Goal: Obtain resource: Download file/media

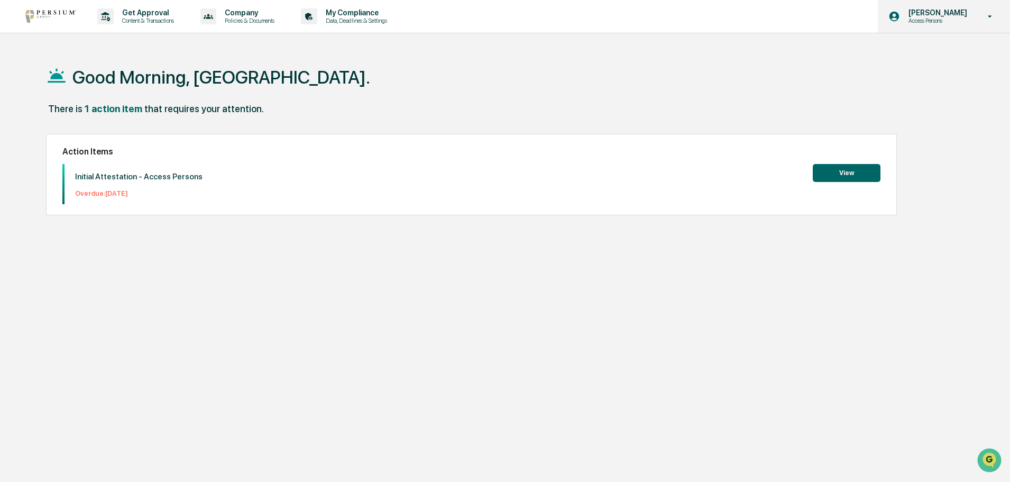
click at [937, 14] on p "[PERSON_NAME]" at bounding box center [936, 12] width 72 height 8
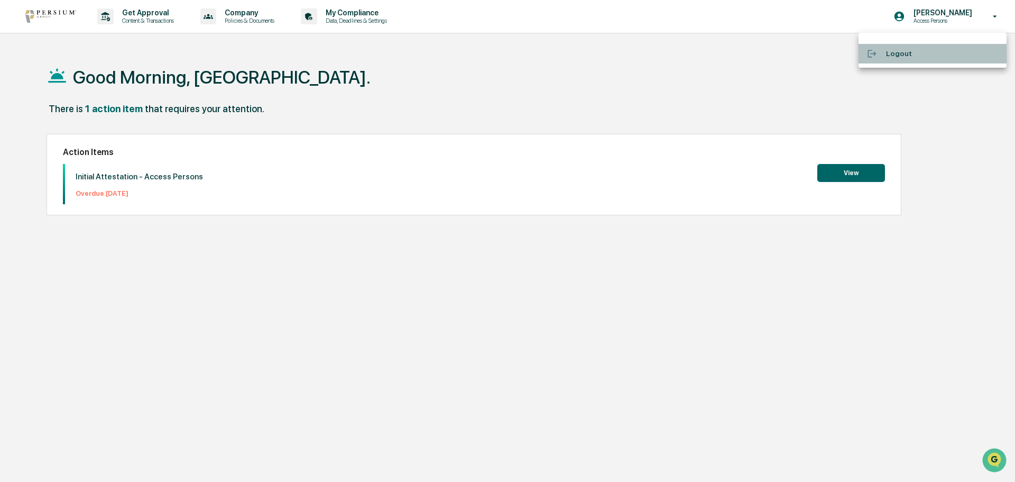
click at [899, 50] on li "Logout" at bounding box center [932, 54] width 148 height 20
click at [863, 169] on button "View" at bounding box center [846, 173] width 68 height 18
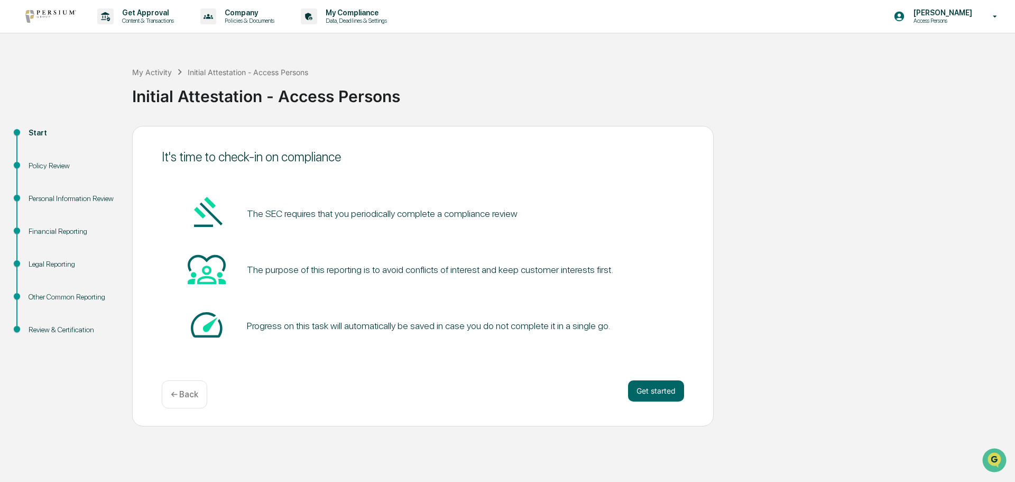
click at [47, 167] on div "Policy Review" at bounding box center [72, 165] width 87 height 11
click at [658, 395] on button "Get started" at bounding box center [656, 390] width 56 height 21
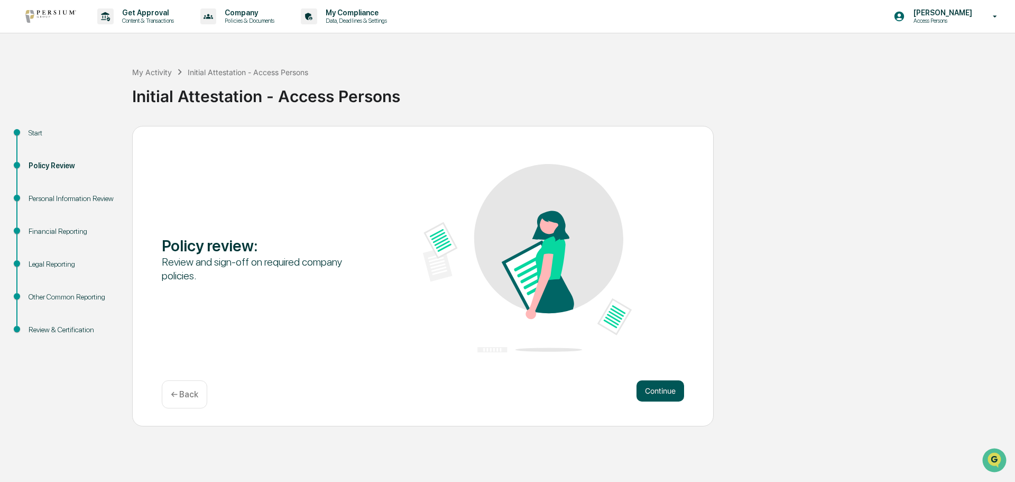
click at [657, 388] on button "Continue" at bounding box center [660, 390] width 48 height 21
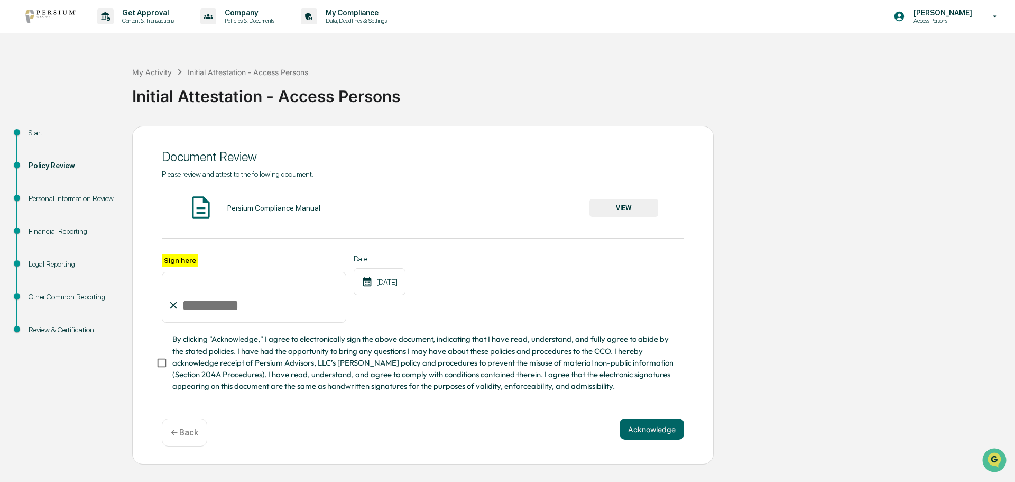
click at [644, 208] on button "VIEW" at bounding box center [623, 208] width 69 height 18
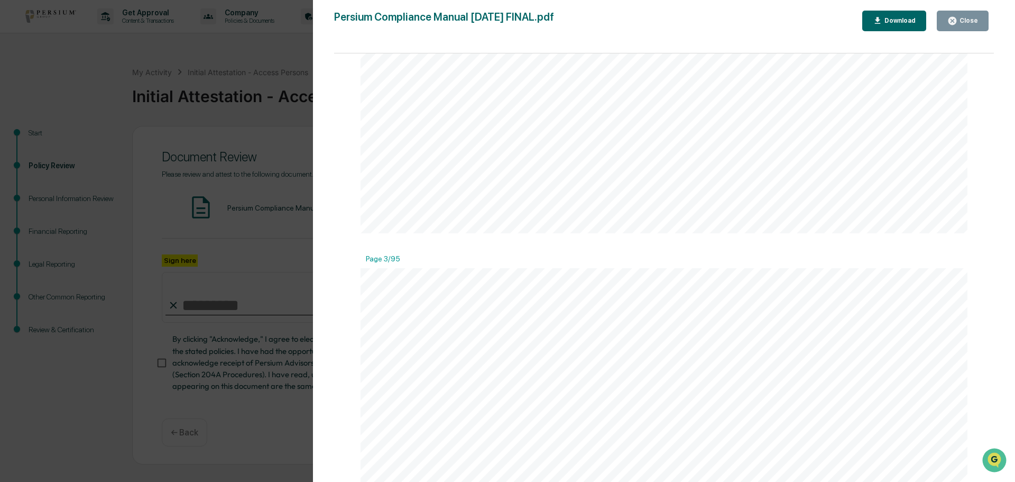
scroll to position [1480, 0]
click at [896, 24] on div "Download" at bounding box center [898, 20] width 33 height 7
click at [896, 20] on div "Download" at bounding box center [898, 20] width 33 height 7
